Goal: Transaction & Acquisition: Purchase product/service

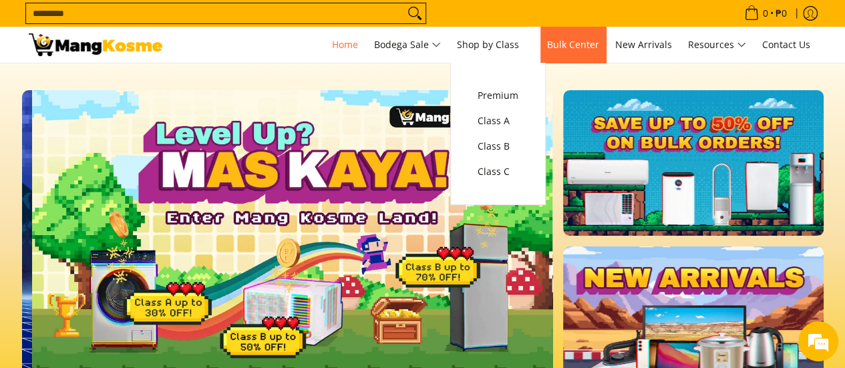
scroll to position [0, 531]
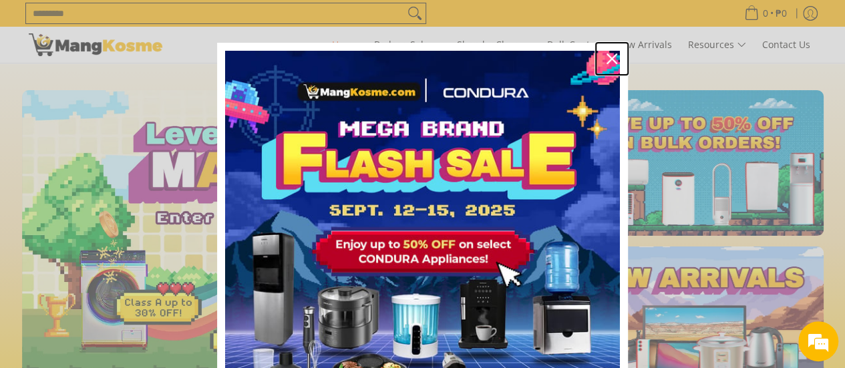
click at [609, 59] on icon "close icon" at bounding box center [612, 58] width 11 height 11
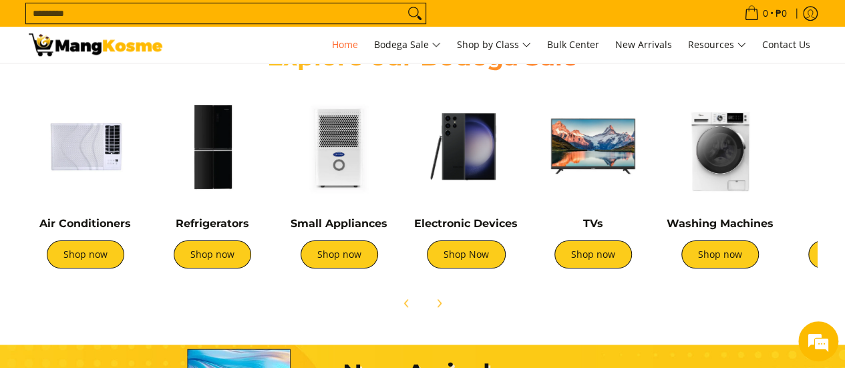
scroll to position [601, 0]
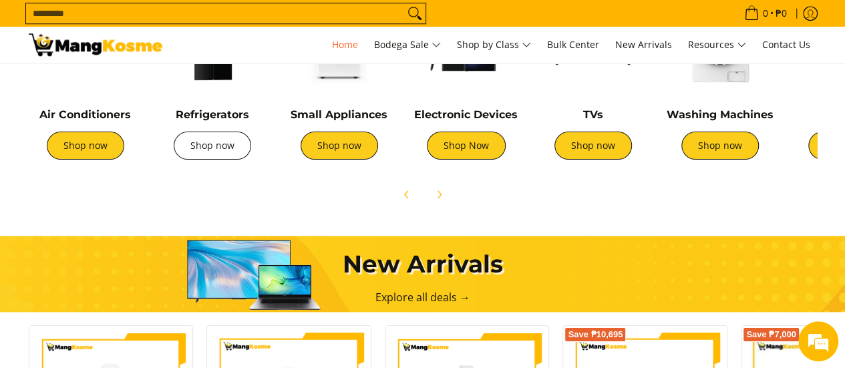
click at [214, 140] on link "Shop now" at bounding box center [212, 146] width 77 height 28
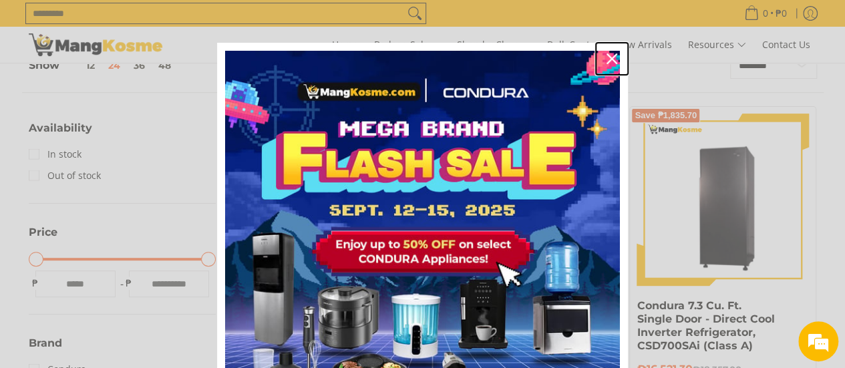
click at [609, 63] on icon "close icon" at bounding box center [612, 58] width 11 height 11
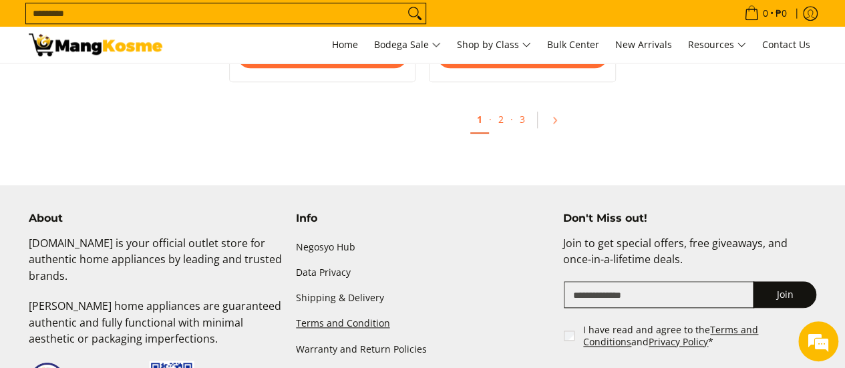
scroll to position [3140, 0]
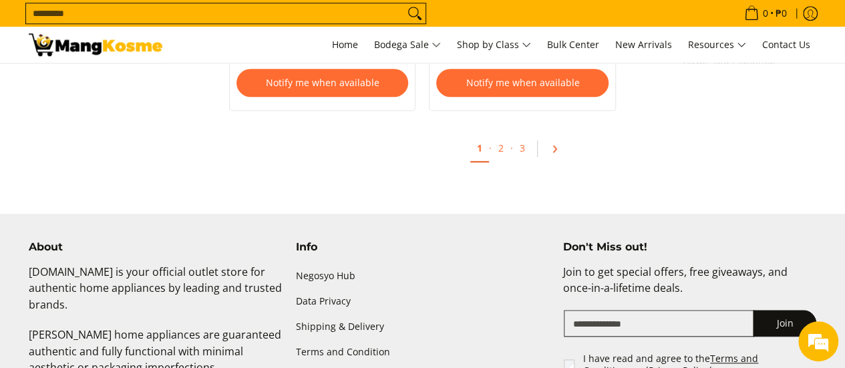
click at [557, 144] on icon "Pagination" at bounding box center [554, 148] width 9 height 9
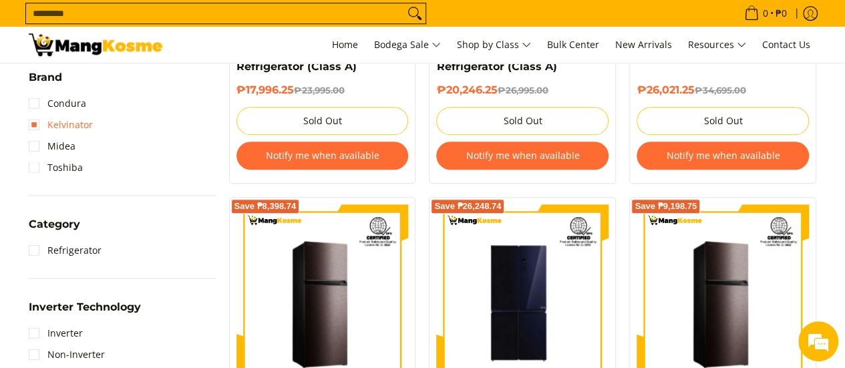
scroll to position [468, 0]
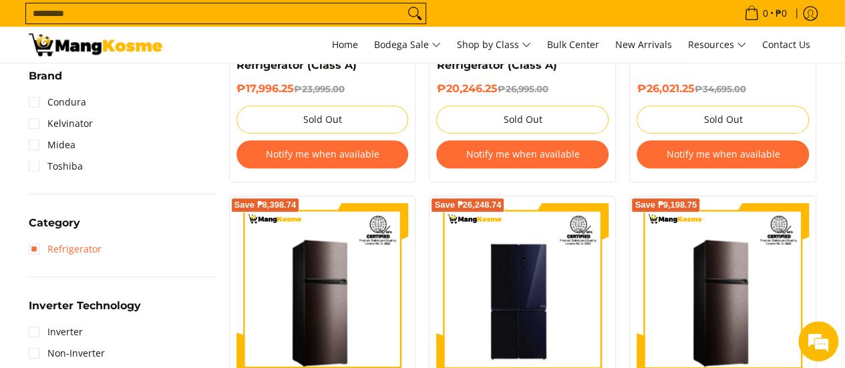
click at [31, 253] on link "Refrigerator" at bounding box center [65, 248] width 73 height 21
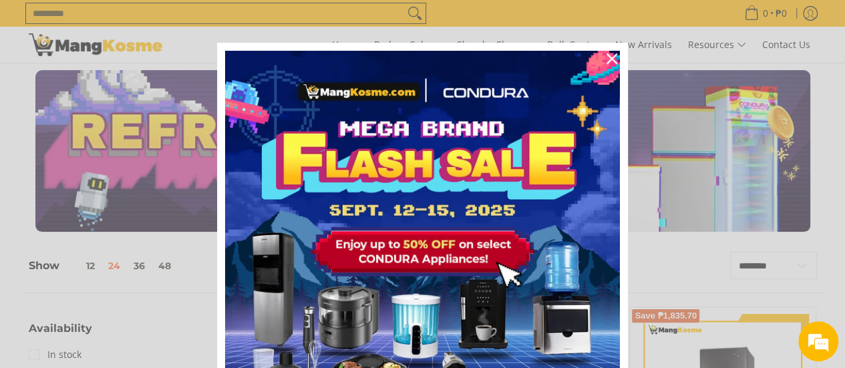
scroll to position [200, 0]
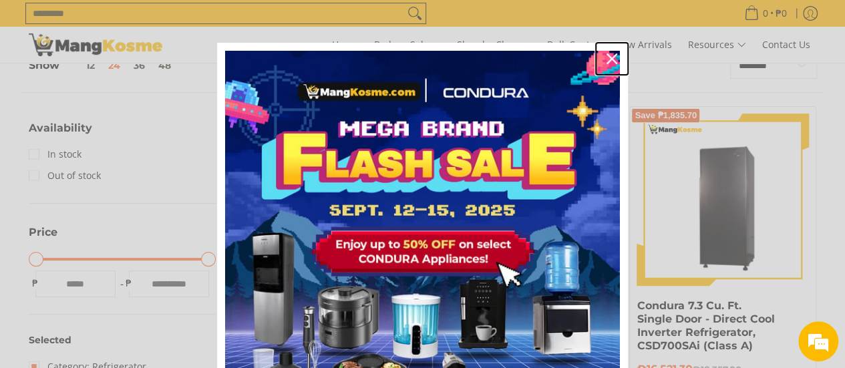
click at [607, 57] on icon "close icon" at bounding box center [612, 58] width 11 height 11
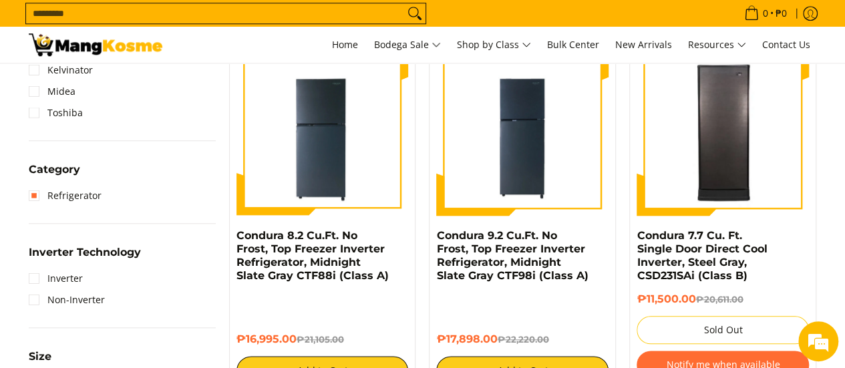
scroll to position [601, 0]
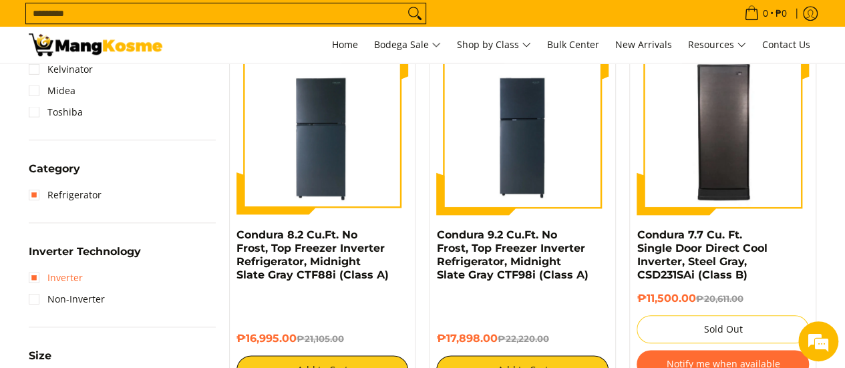
click at [32, 276] on link "Inverter" at bounding box center [56, 277] width 54 height 21
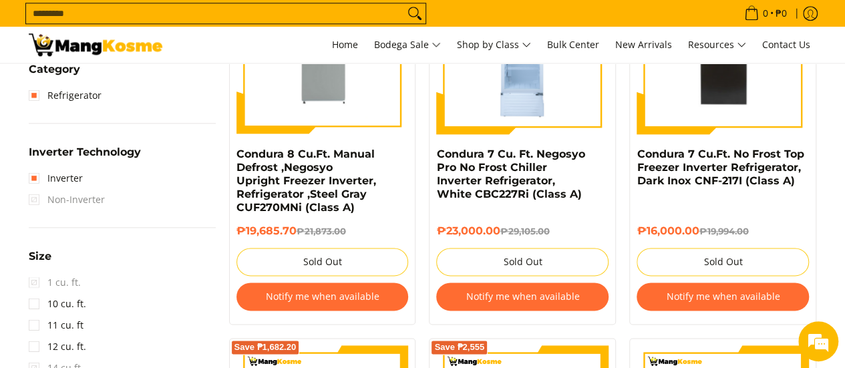
scroll to position [789, 0]
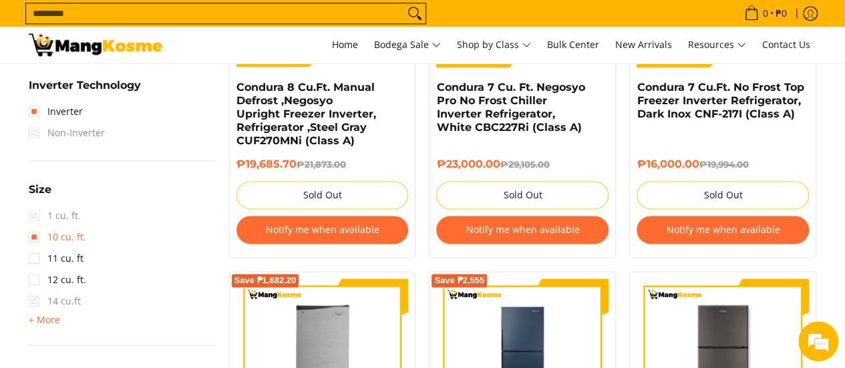
click at [34, 236] on link "10 cu. ft." at bounding box center [57, 236] width 57 height 21
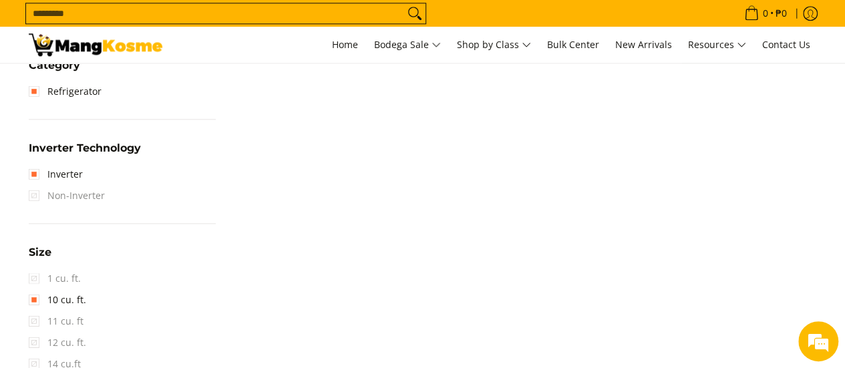
scroll to position [856, 0]
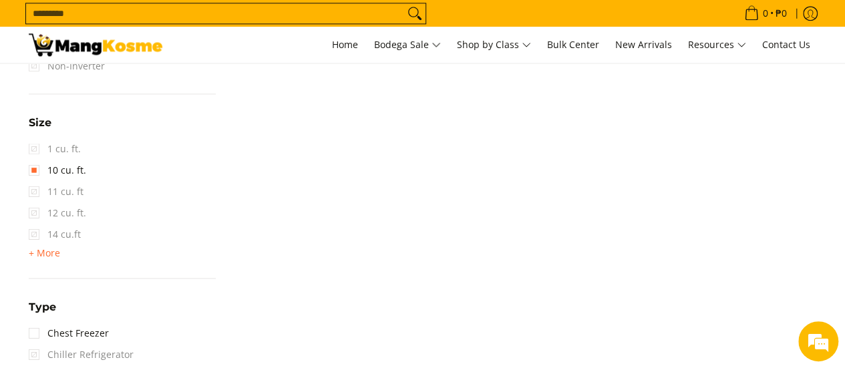
click at [33, 192] on span "11 cu. ft" at bounding box center [56, 191] width 55 height 21
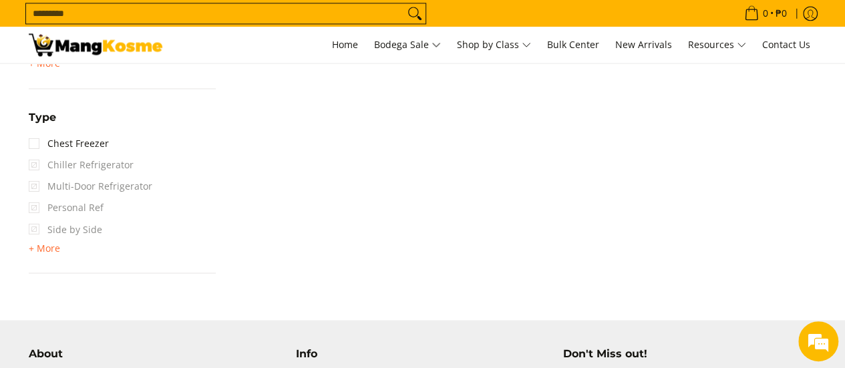
scroll to position [1123, 0]
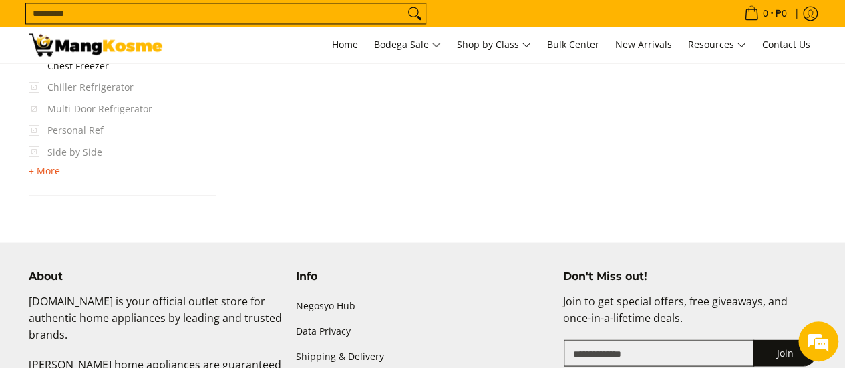
click at [49, 170] on span "+ More" at bounding box center [44, 170] width 31 height 11
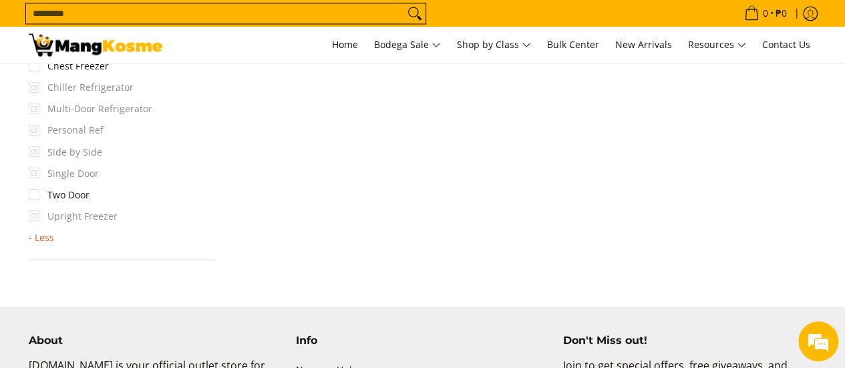
click at [45, 238] on span "- Less" at bounding box center [41, 237] width 25 height 11
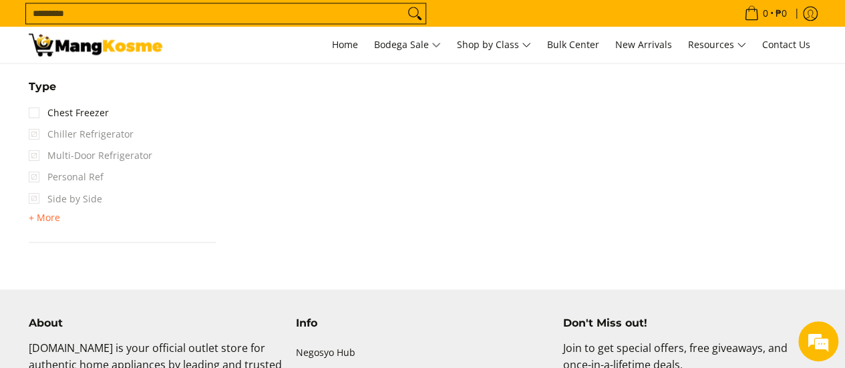
scroll to position [1056, 0]
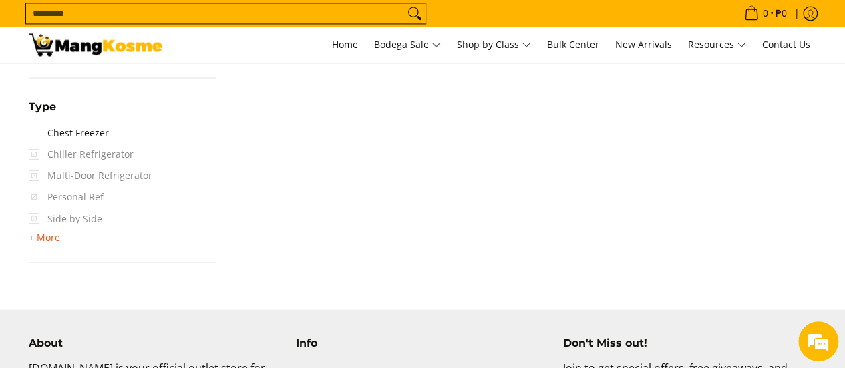
click at [47, 241] on span "+ More" at bounding box center [44, 237] width 31 height 11
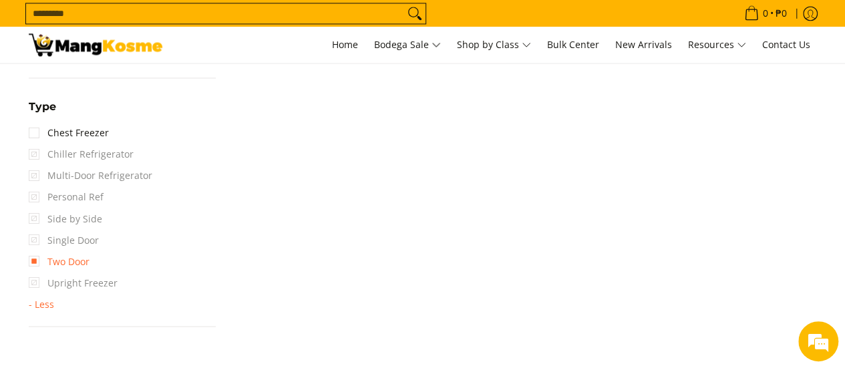
click at [33, 260] on link "Two Door" at bounding box center [59, 261] width 61 height 21
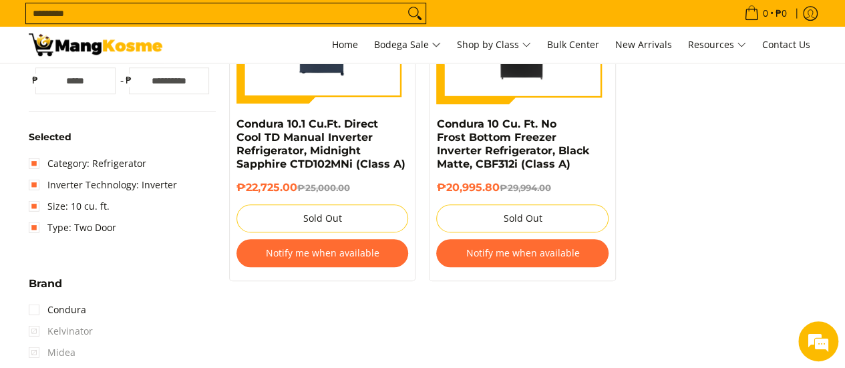
scroll to position [522, 0]
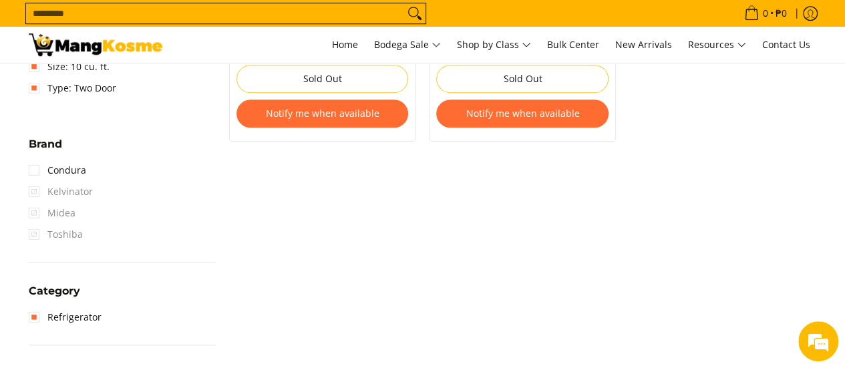
click at [29, 235] on span "Toshiba" at bounding box center [56, 234] width 54 height 21
click at [32, 234] on span "Toshiba" at bounding box center [56, 234] width 54 height 21
click at [33, 168] on link "Condura" at bounding box center [57, 170] width 57 height 21
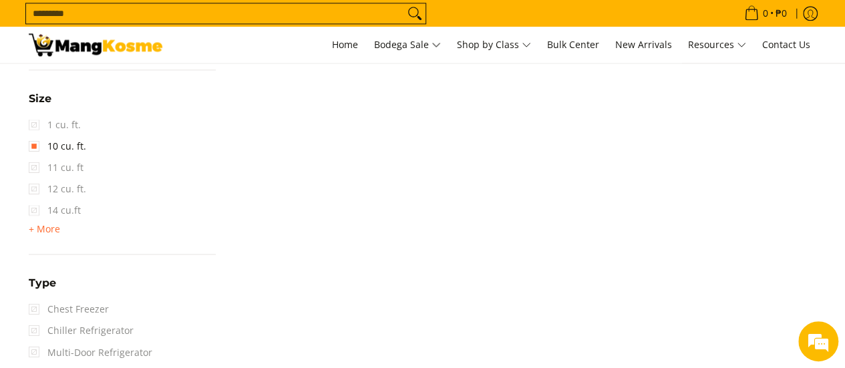
scroll to position [1056, 0]
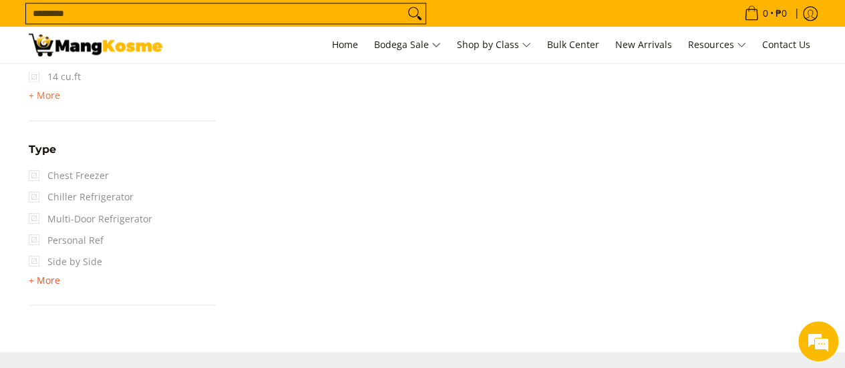
click at [41, 277] on span "+ More" at bounding box center [44, 280] width 31 height 11
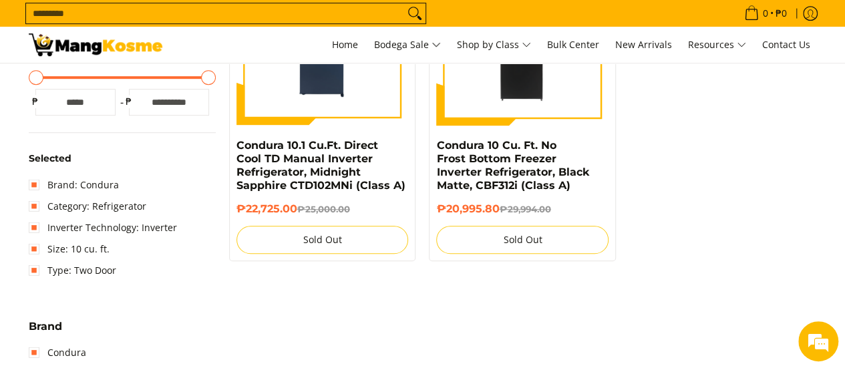
scroll to position [455, 0]
